Goal: Navigation & Orientation: Go to known website

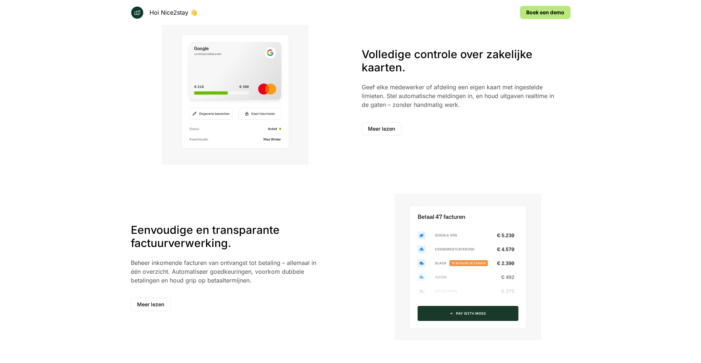
scroll to position [626, 0]
